Goal: Task Accomplishment & Management: Use online tool/utility

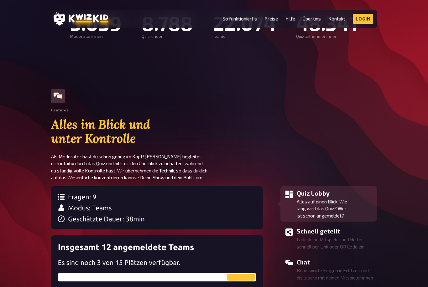
scroll to position [441, 0]
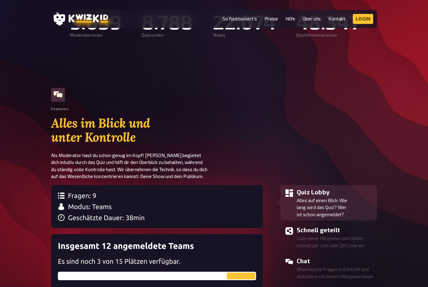
click at [325, 194] on h3 "Quiz Lobby" at bounding box center [336, 192] width 78 height 9
click at [335, 199] on p "Alles auf einen Blick: Wie lang wird das Quiz? Wer ist schon angemeldet?" at bounding box center [336, 207] width 78 height 21
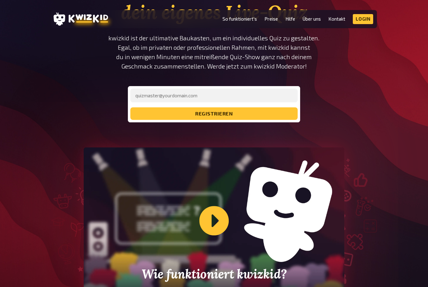
scroll to position [0, 0]
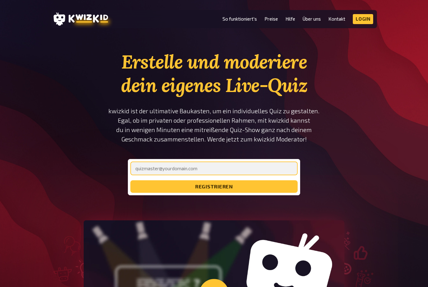
click at [169, 166] on input "email" at bounding box center [213, 169] width 167 height 14
type input "tom.fragola@web.de"
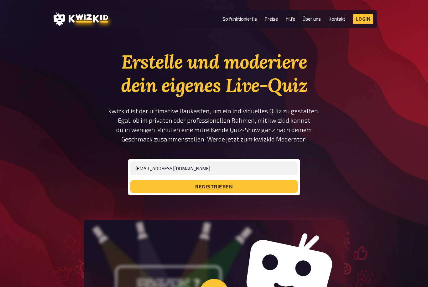
click at [236, 184] on button "registrieren" at bounding box center [213, 187] width 167 height 13
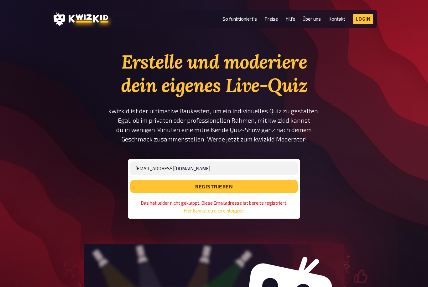
click at [400, 224] on div "Erstelle und moderiere dein eigenes Live-Quiz kwizkid ist der ultimative Baukas…" at bounding box center [214, 237] width 428 height 375
click at [304, 213] on div "Erstelle und moderiere dein eigenes Live-Quiz kwizkid ist der ultimative Baukas…" at bounding box center [214, 134] width 212 height 169
click at [220, 213] on link "Hier kannst du dich einloggen." at bounding box center [214, 210] width 61 height 5
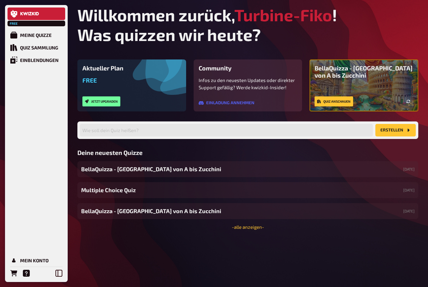
click at [29, 49] on div "Quiz Sammlung" at bounding box center [39, 48] width 38 height 6
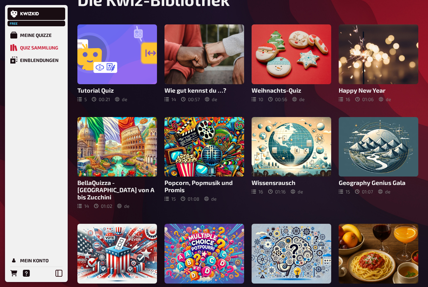
click at [283, 145] on div at bounding box center [292, 147] width 80 height 60
click at [283, 133] on div "Home Quiz Sammlung Die Kwiz-Bibliothek Tutorial Quiz 5 00 : 21 de Wie gut kenns…" at bounding box center [247, 246] width 351 height 556
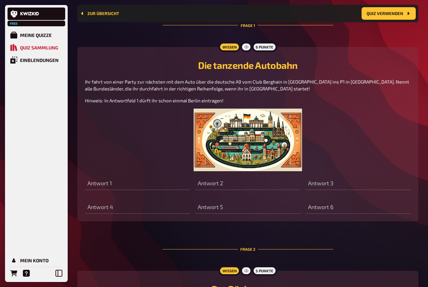
scroll to position [255, 0]
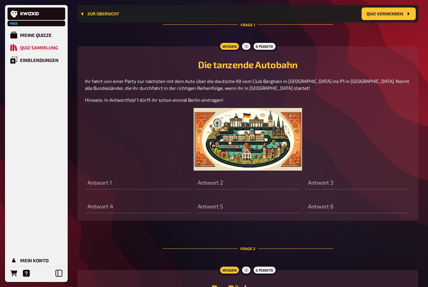
click at [113, 183] on div "Antwort 1" at bounding box center [137, 180] width 105 height 19
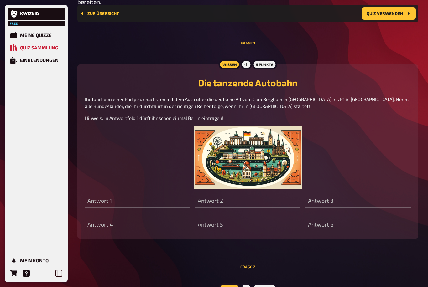
click at [386, 16] on button "Quiz verwenden" at bounding box center [389, 14] width 54 height 13
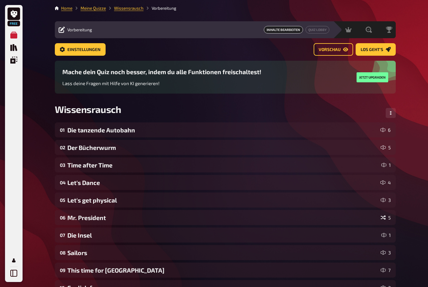
click at [329, 131] on div "Die tanzende Autobahn" at bounding box center [222, 130] width 311 height 7
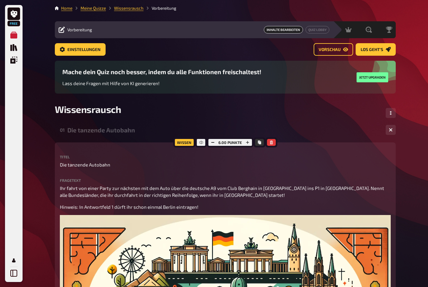
click at [148, 11] on li "Vorbereitung" at bounding box center [160, 8] width 33 height 6
click at [132, 6] on link "Wissensrausch" at bounding box center [128, 8] width 29 height 5
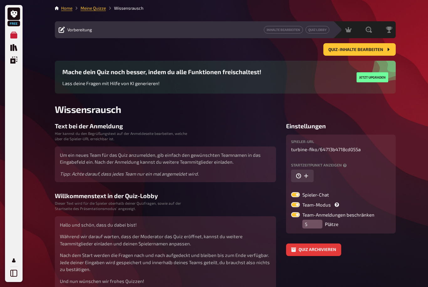
click at [91, 9] on link "Meine Quizze" at bounding box center [93, 8] width 25 height 5
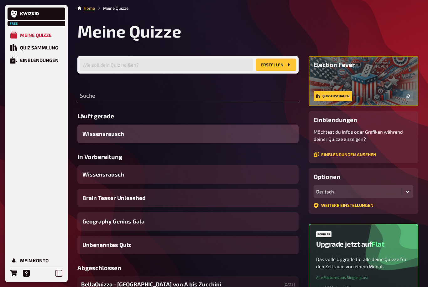
click at [42, 48] on div "Quiz Sammlung" at bounding box center [39, 48] width 38 height 6
